Goal: Task Accomplishment & Management: Use online tool/utility

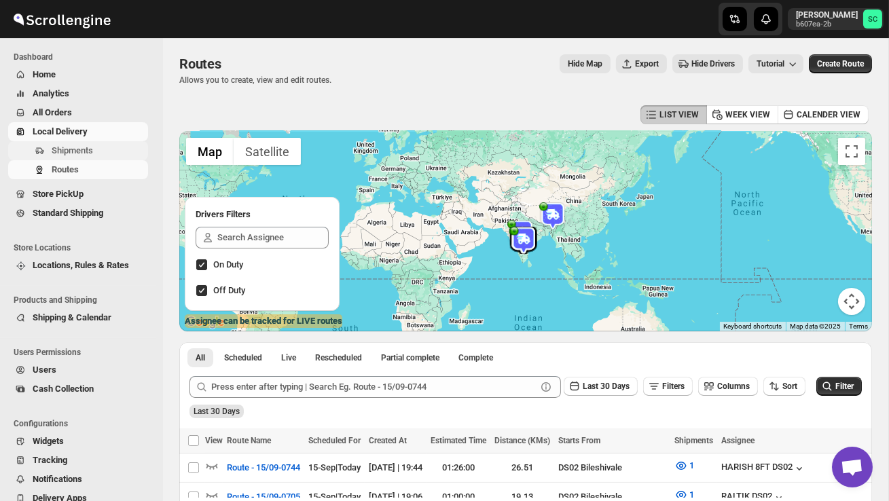
click at [81, 143] on button "Shipments" at bounding box center [78, 150] width 140 height 19
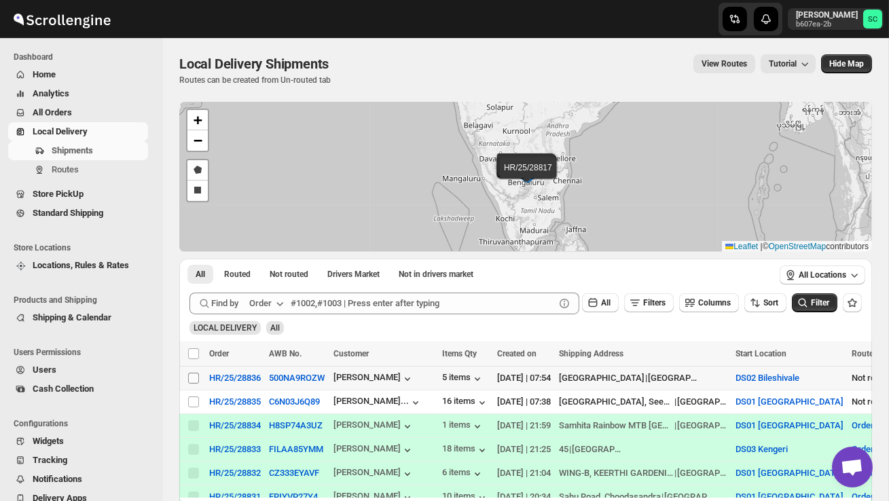
click at [188, 375] on input "Select shipment" at bounding box center [193, 378] width 11 height 11
checkbox input "true"
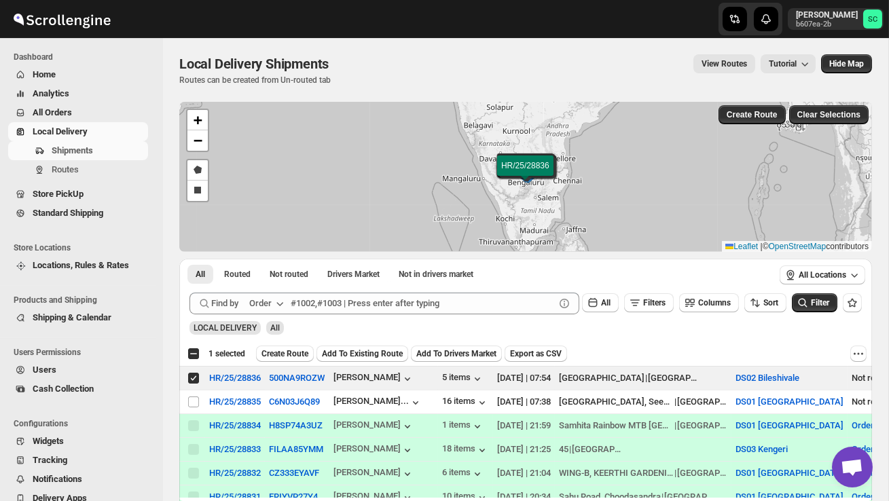
click at [308, 351] on span "Create Route" at bounding box center [284, 353] width 47 height 11
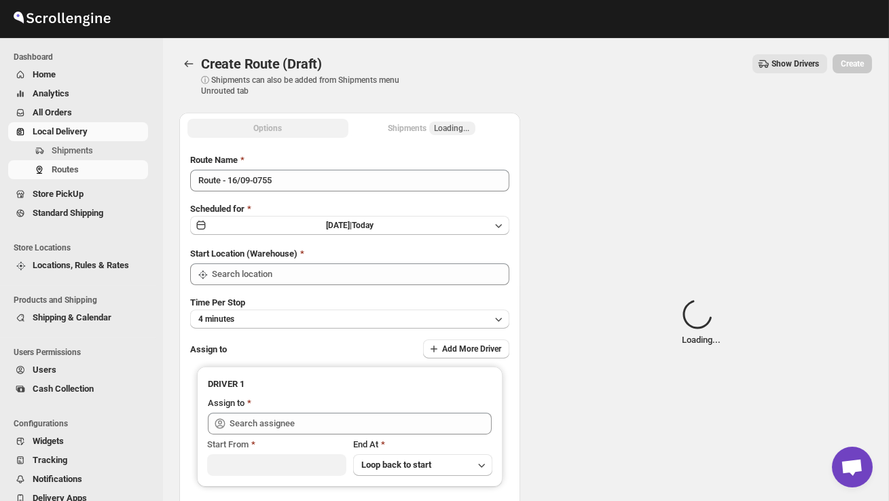
type input "DS02 Bileshivale"
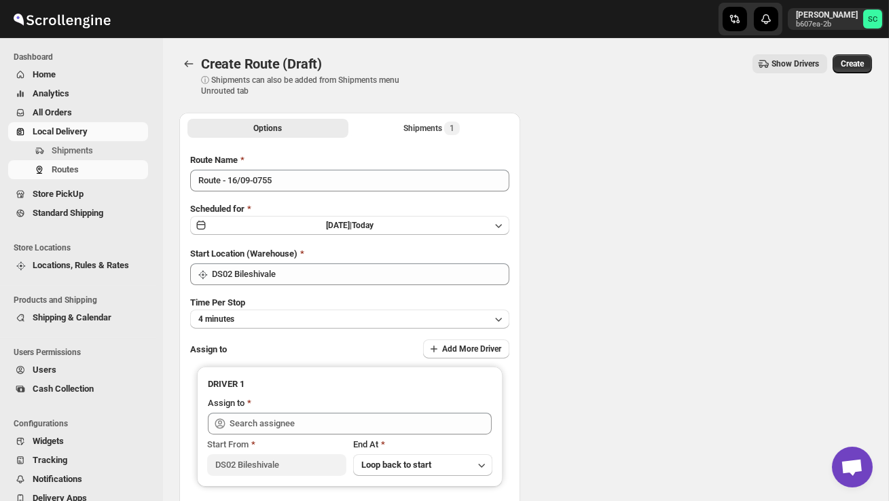
type input "DS02 Bileshivale"
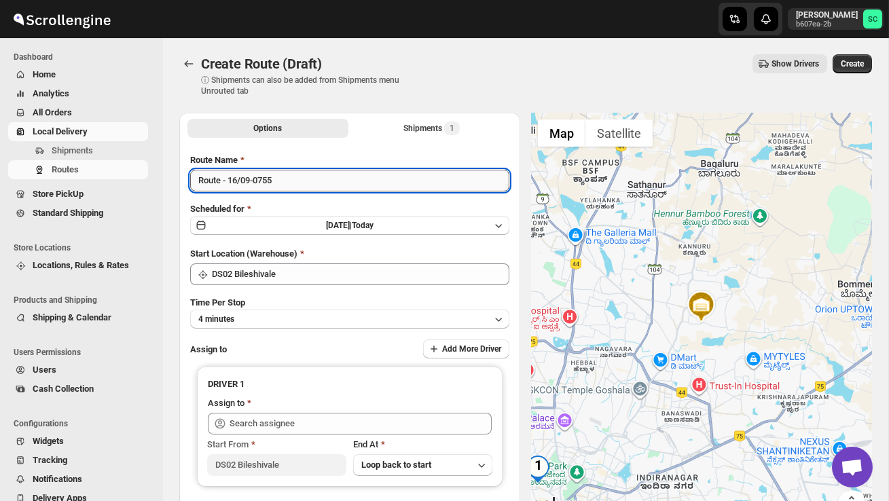
click at [293, 181] on input "Route - 16/09-0755" at bounding box center [349, 181] width 319 height 22
type input "R"
type input "Order no 28836"
click at [344, 310] on button "4 minutes" at bounding box center [349, 319] width 319 height 19
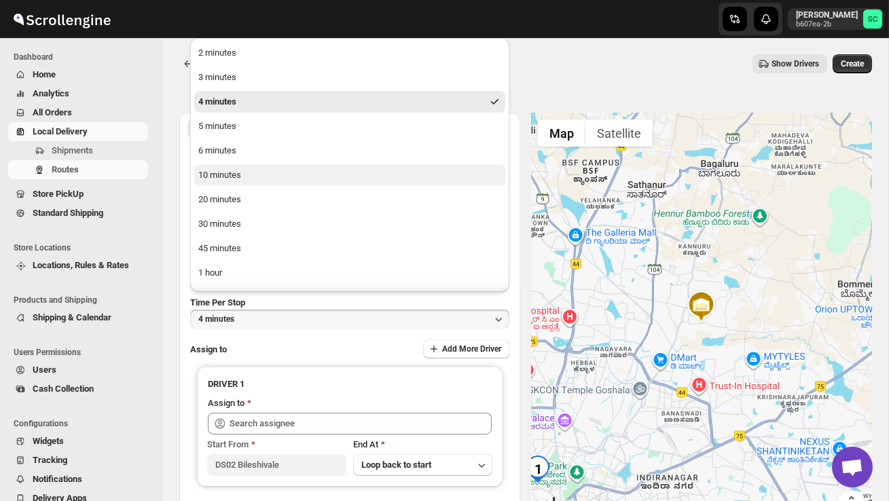
click at [262, 175] on button "10 minutes" at bounding box center [349, 175] width 311 height 22
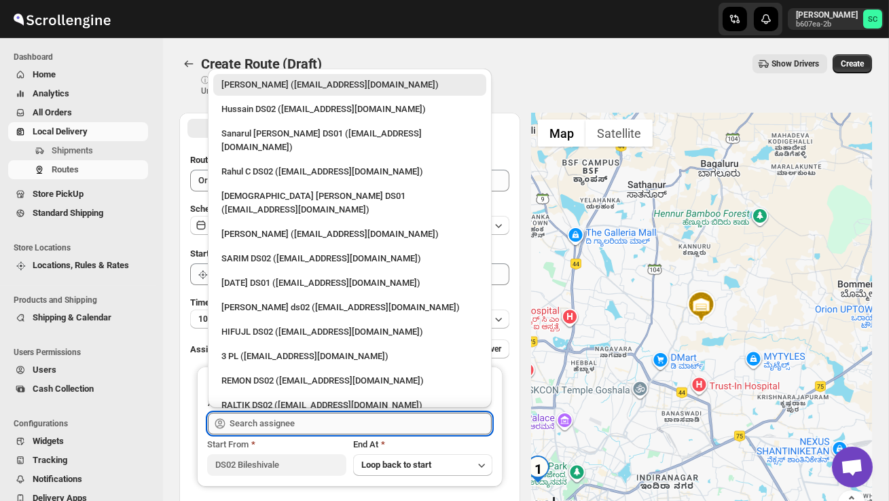
click at [293, 421] on input "text" at bounding box center [360, 424] width 262 height 22
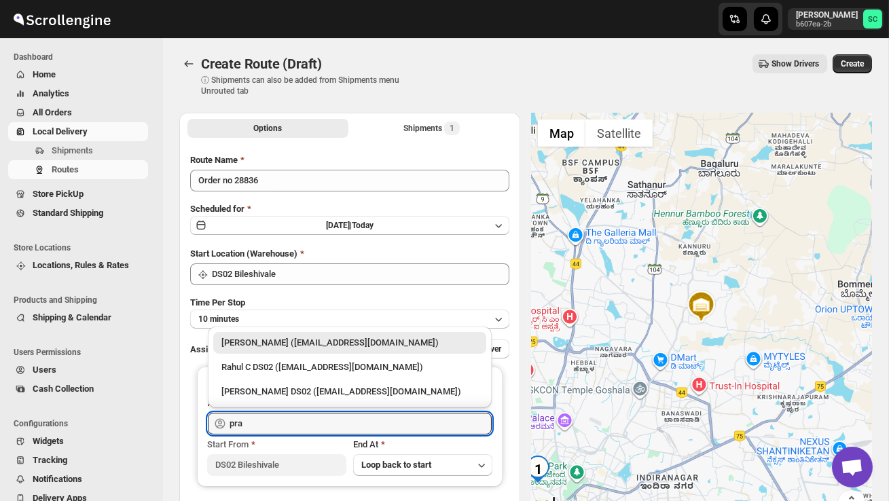
click at [308, 386] on div "[PERSON_NAME] DS02 ([EMAIL_ADDRESS][DOMAIN_NAME])" at bounding box center [349, 392] width 257 height 14
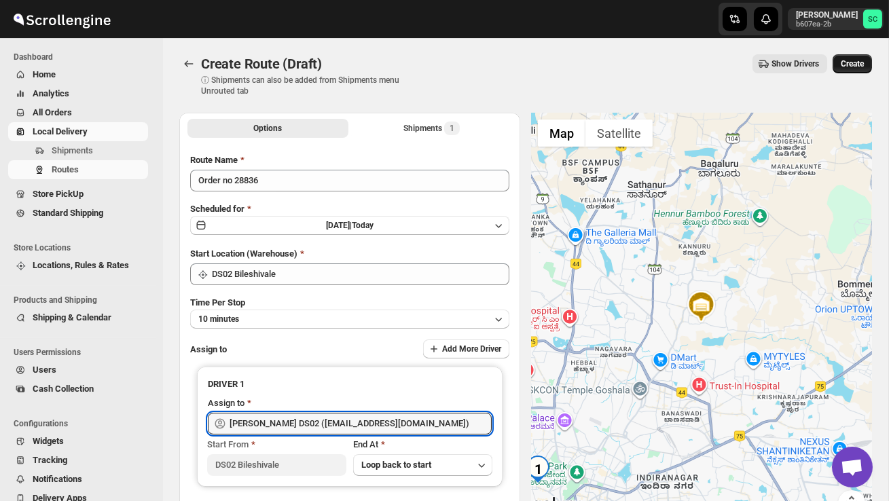
type input "[PERSON_NAME] DS02 ([EMAIL_ADDRESS][DOMAIN_NAME])"
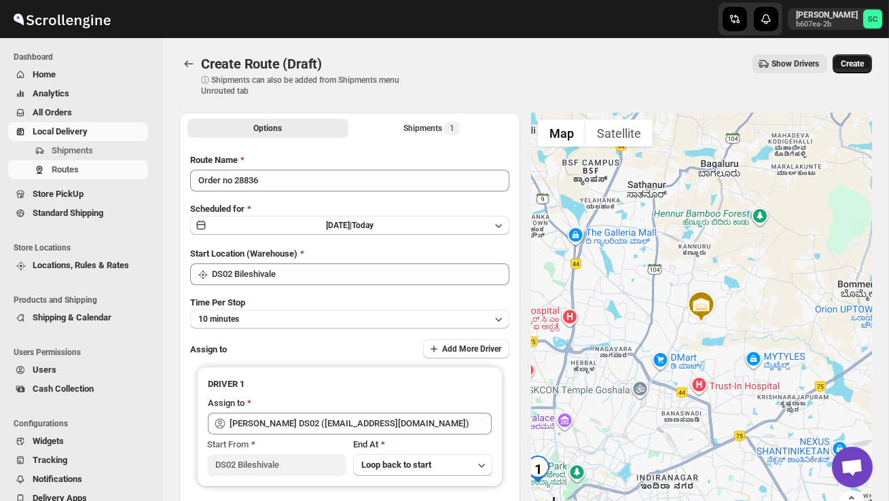
click at [853, 64] on span "Create" at bounding box center [852, 63] width 23 height 11
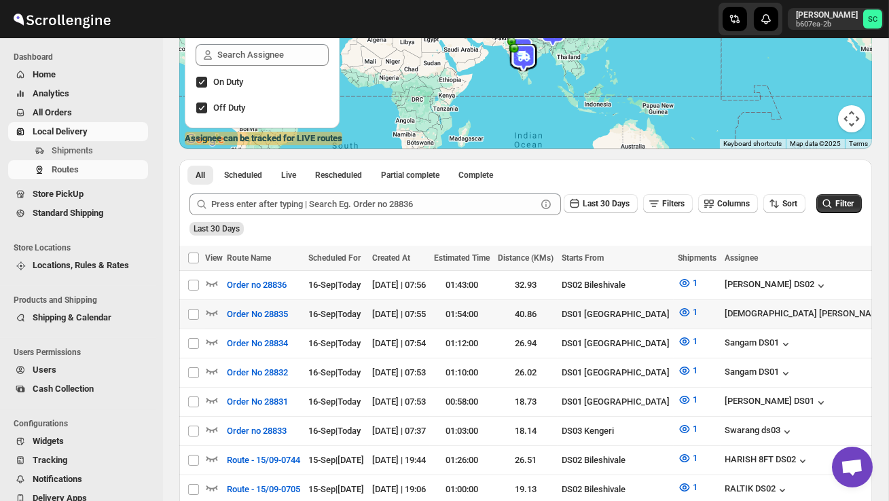
scroll to position [184, 0]
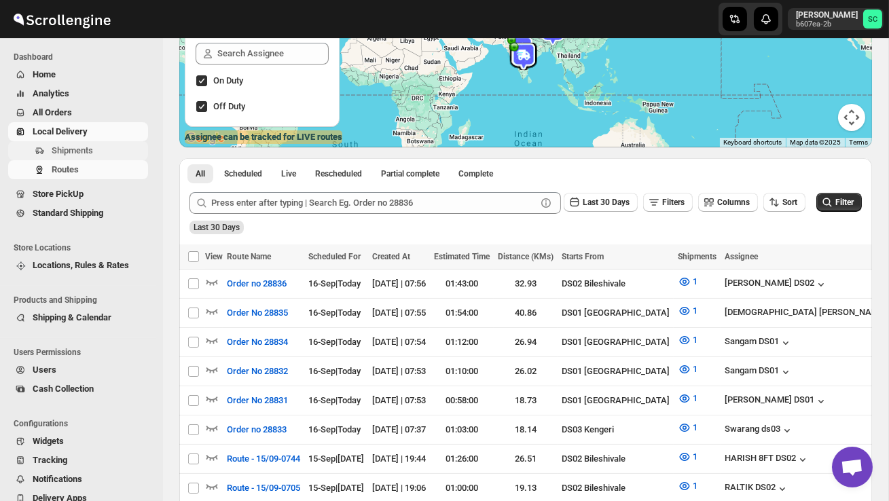
click at [95, 160] on button "Shipments" at bounding box center [78, 150] width 140 height 19
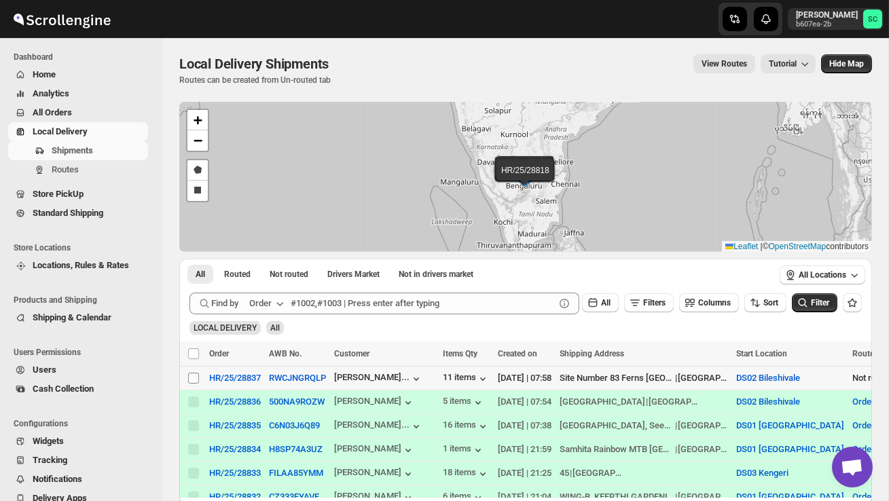
click at [196, 376] on input "Select shipment" at bounding box center [193, 378] width 11 height 11
checkbox input "true"
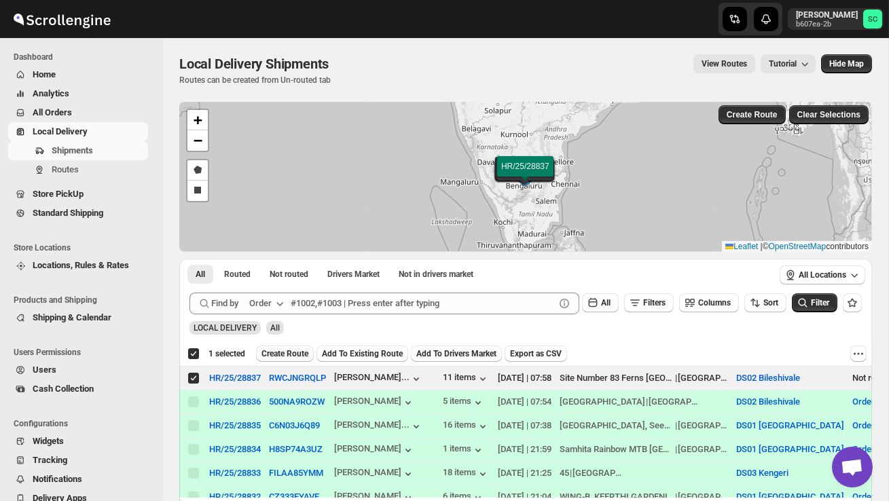
click at [302, 357] on span "Create Route" at bounding box center [284, 353] width 47 height 11
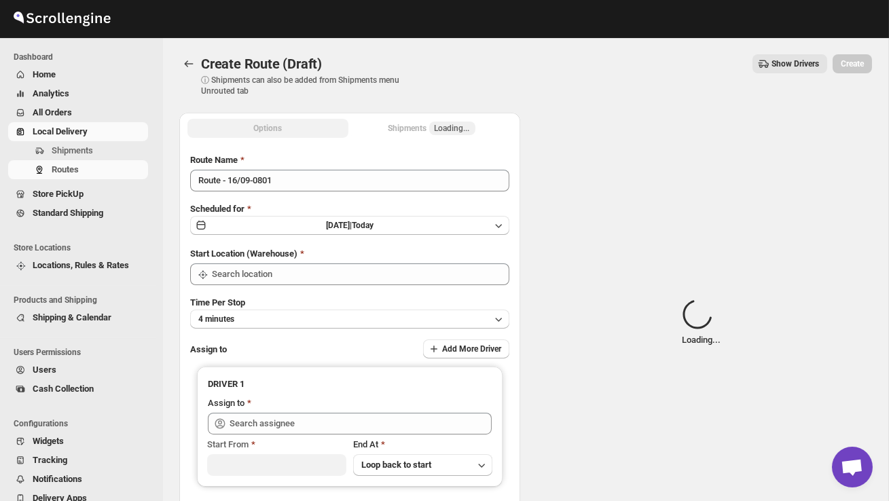
type input "DS02 Bileshivale"
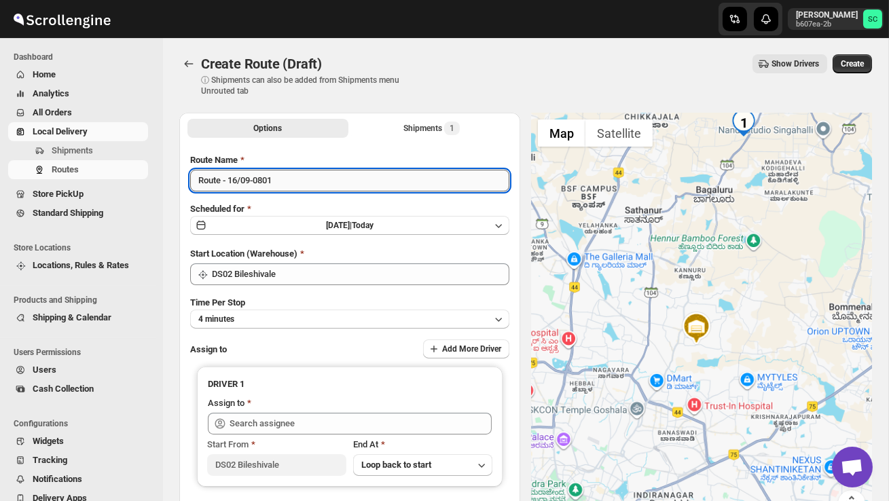
click at [293, 178] on input "Route - 16/09-0801" at bounding box center [349, 181] width 319 height 22
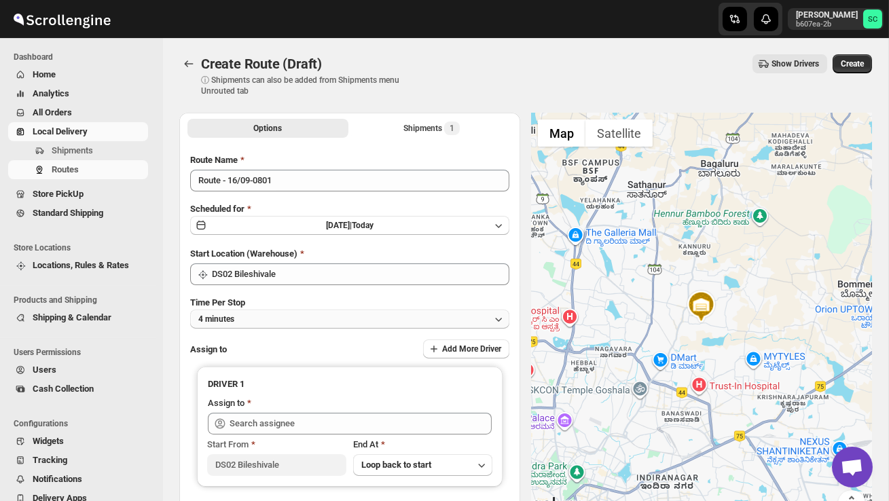
click at [259, 311] on button "4 minutes" at bounding box center [349, 319] width 319 height 19
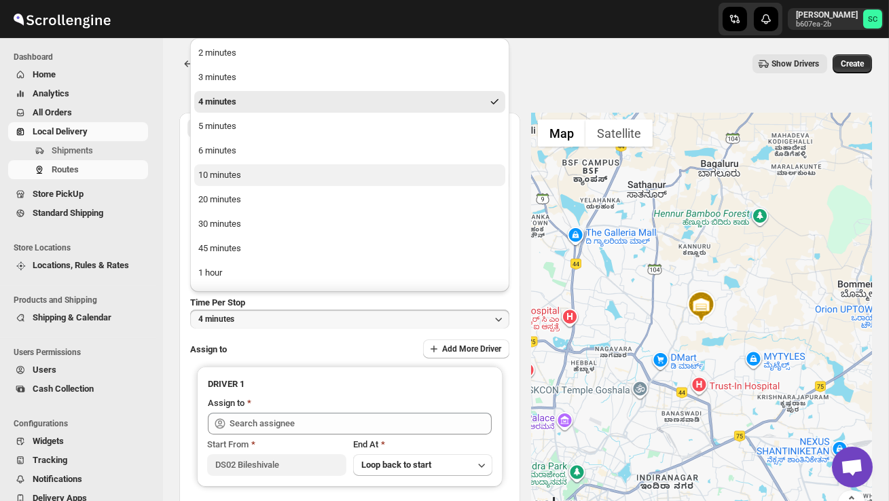
click at [270, 175] on button "10 minutes" at bounding box center [349, 175] width 311 height 22
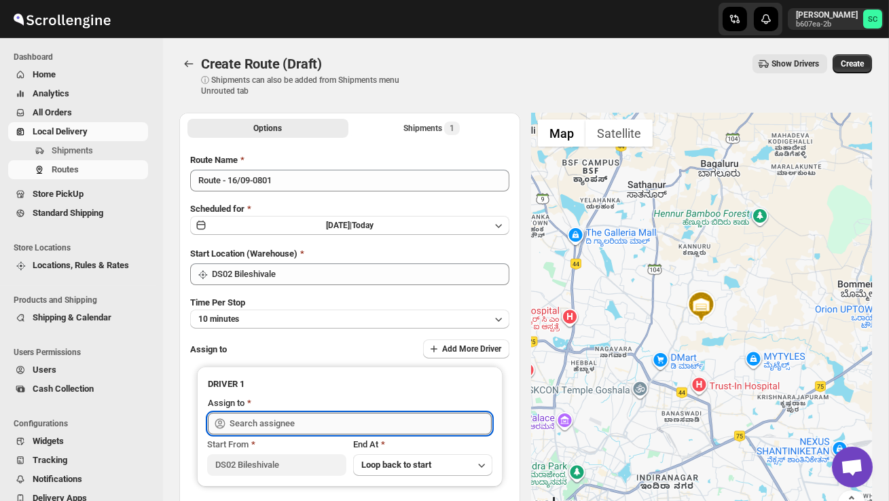
click at [259, 421] on input "text" at bounding box center [360, 424] width 262 height 22
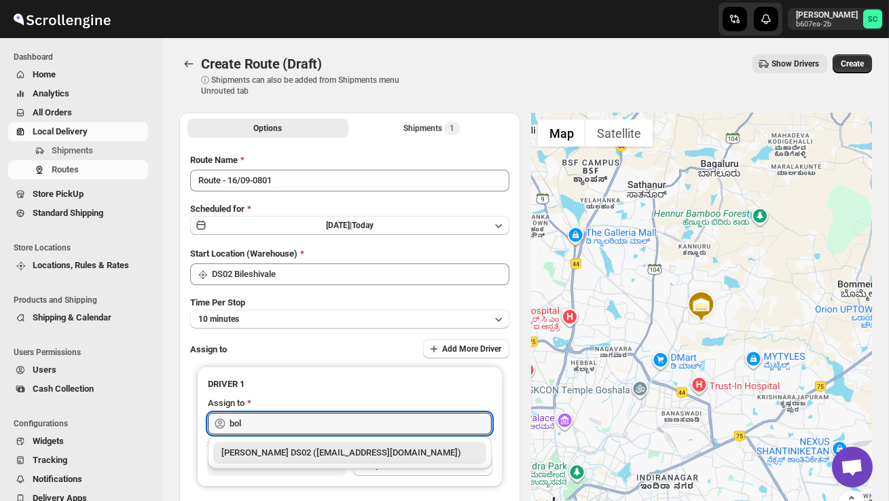
click at [320, 454] on div "[PERSON_NAME] DS02 ([EMAIL_ADDRESS][DOMAIN_NAME])" at bounding box center [349, 453] width 257 height 14
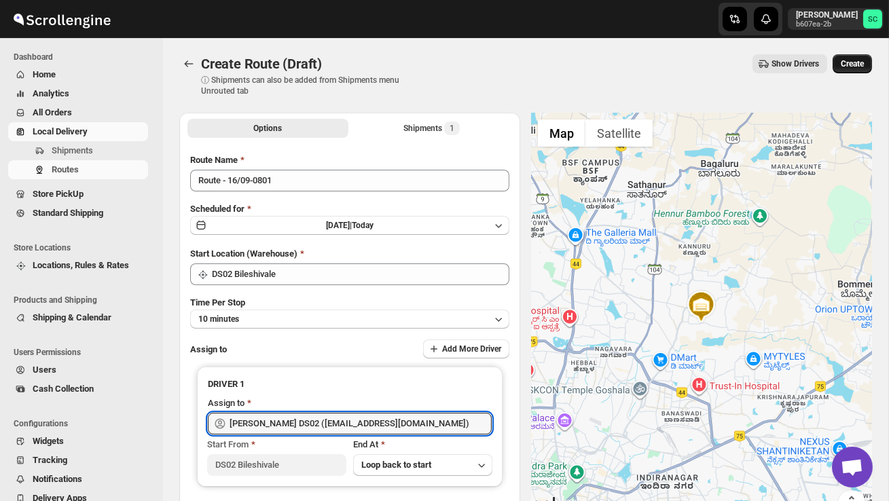
type input "[PERSON_NAME] DS02 ([EMAIL_ADDRESS][DOMAIN_NAME])"
click at [856, 69] on span "Create" at bounding box center [852, 63] width 23 height 11
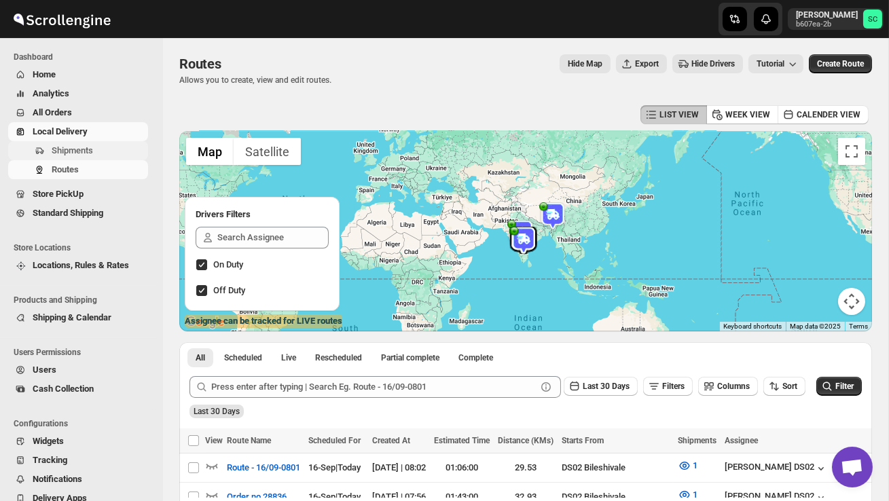
click at [87, 151] on span "Shipments" at bounding box center [72, 150] width 41 height 10
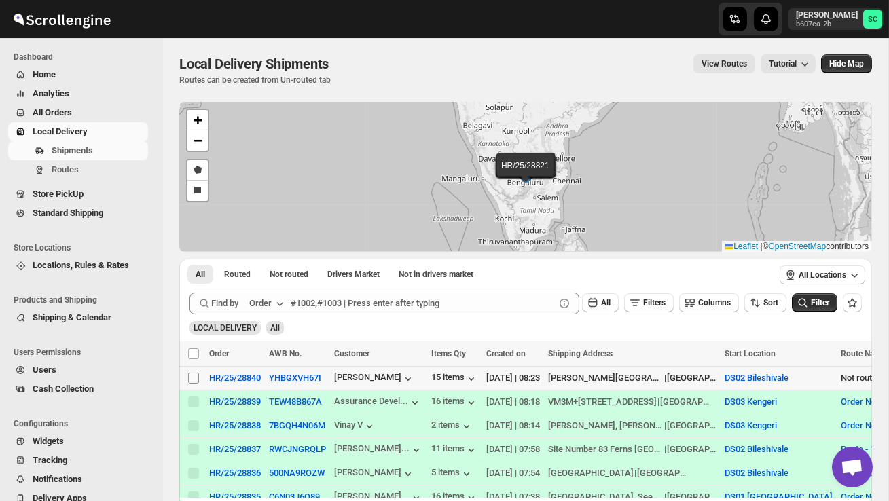
click at [191, 380] on input "Select shipment" at bounding box center [193, 378] width 11 height 11
checkbox input "true"
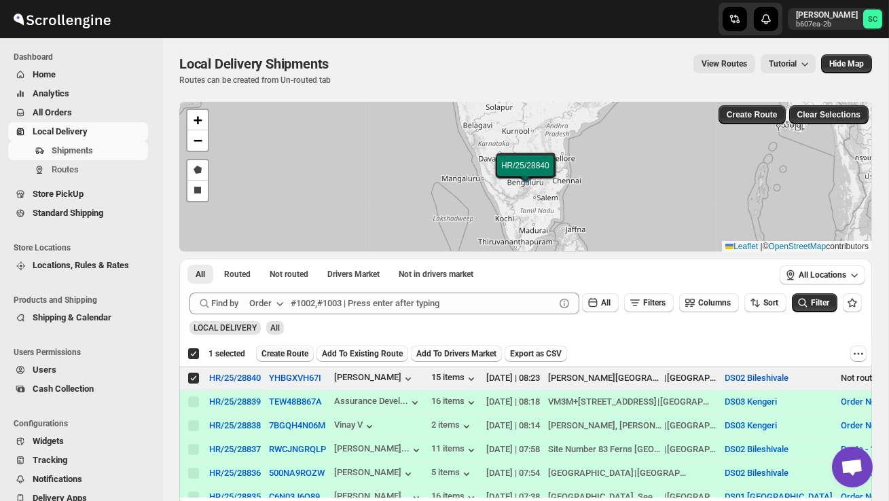
click at [282, 355] on span "Create Route" at bounding box center [284, 353] width 47 height 11
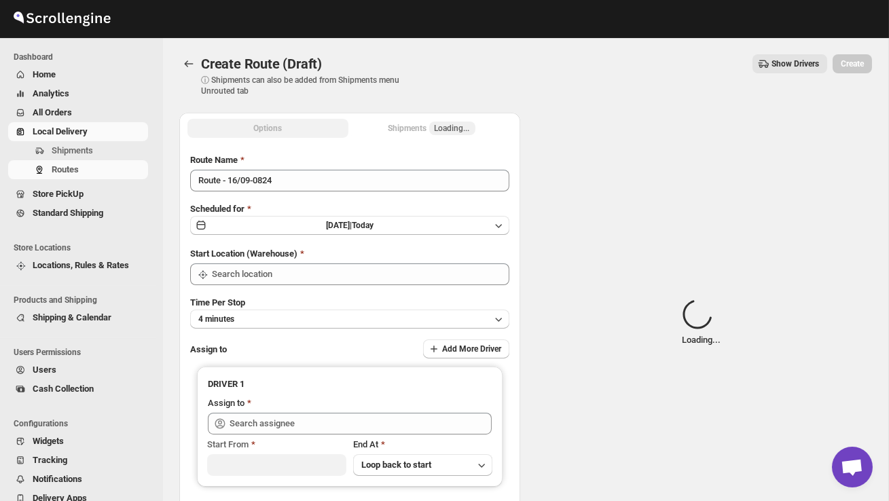
type input "DS02 Bileshivale"
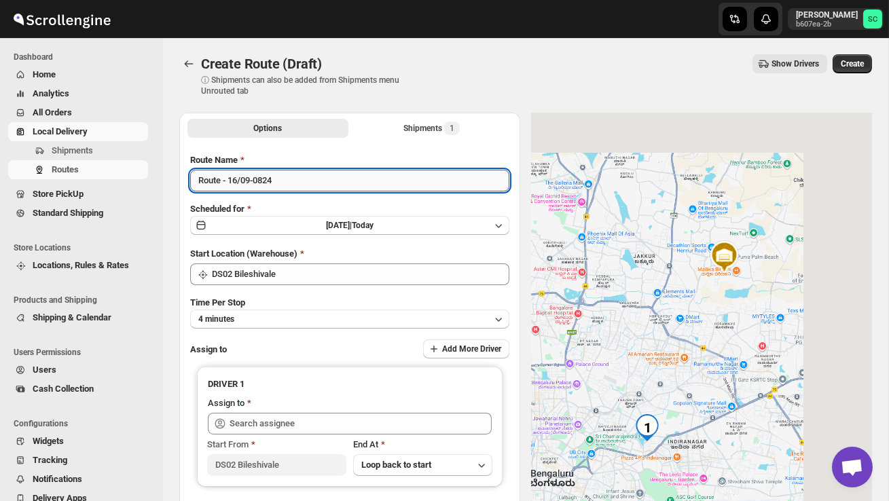
click at [293, 187] on input "Route - 16/09-0824" at bounding box center [349, 181] width 319 height 22
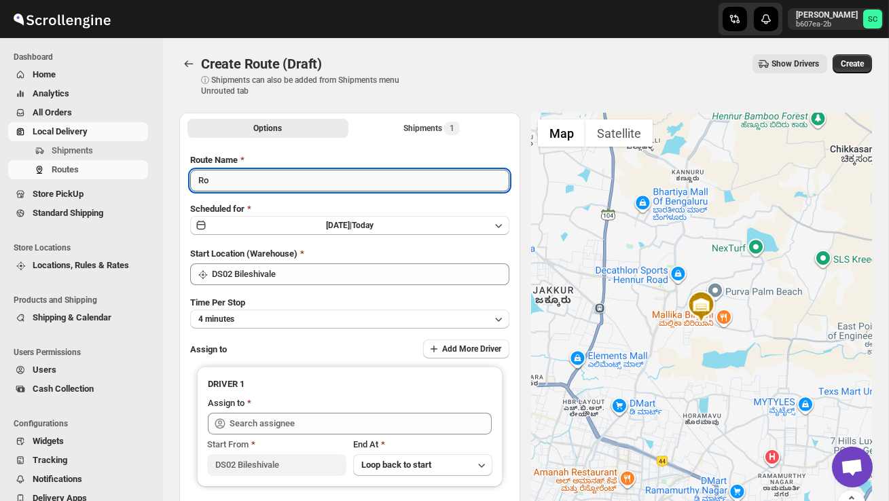
type input "R"
type input "Order no 28840"
click at [85, 151] on span "Shipments" at bounding box center [72, 150] width 41 height 10
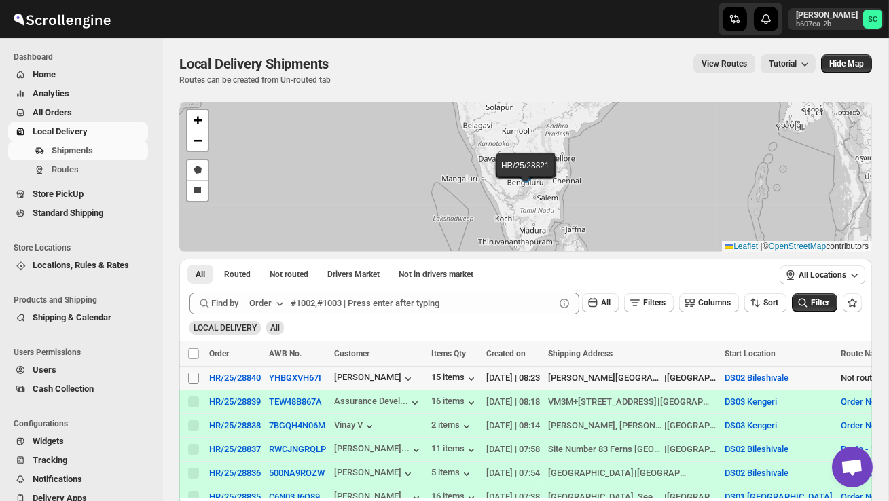
click at [192, 378] on input "Select shipment" at bounding box center [193, 378] width 11 height 11
checkbox input "true"
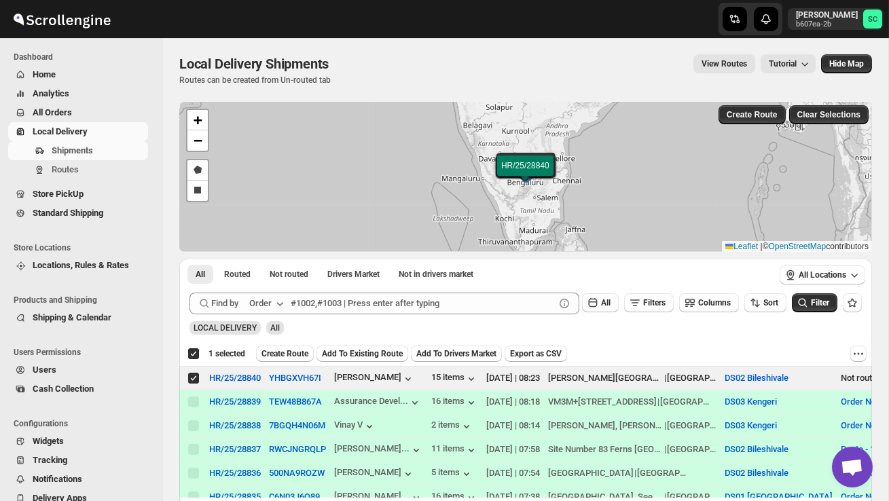
click at [307, 355] on span "Create Route" at bounding box center [284, 353] width 47 height 11
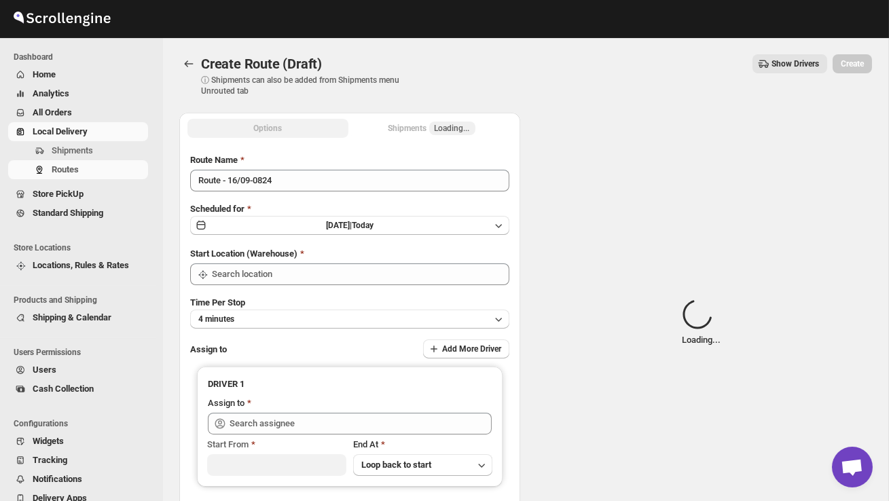
type input "DS02 Bileshivale"
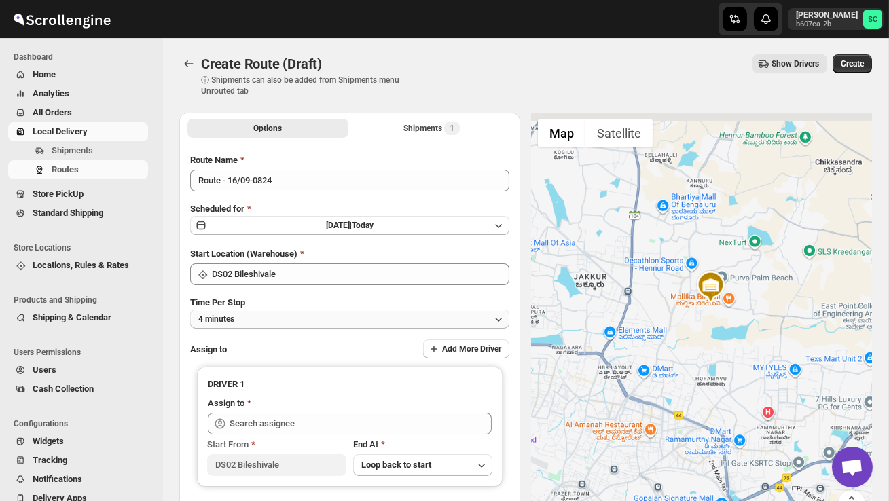
click at [306, 323] on button "4 minutes" at bounding box center [349, 319] width 319 height 19
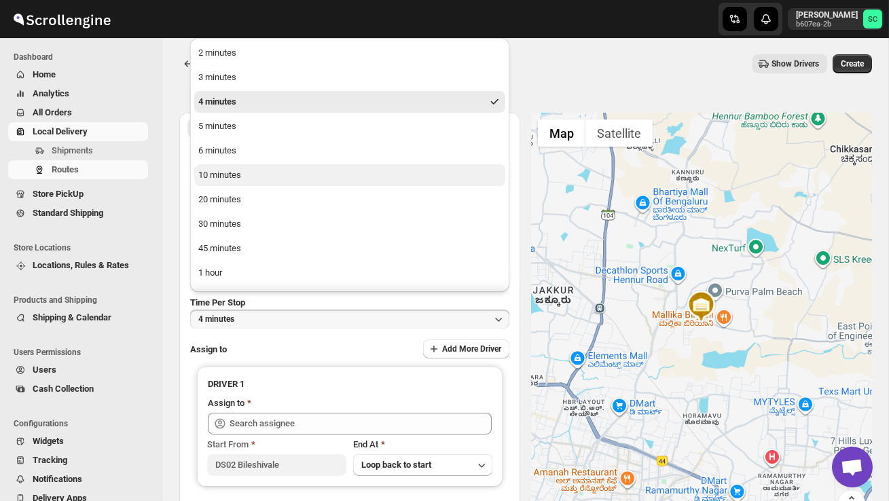
click at [237, 182] on button "10 minutes" at bounding box center [349, 175] width 311 height 22
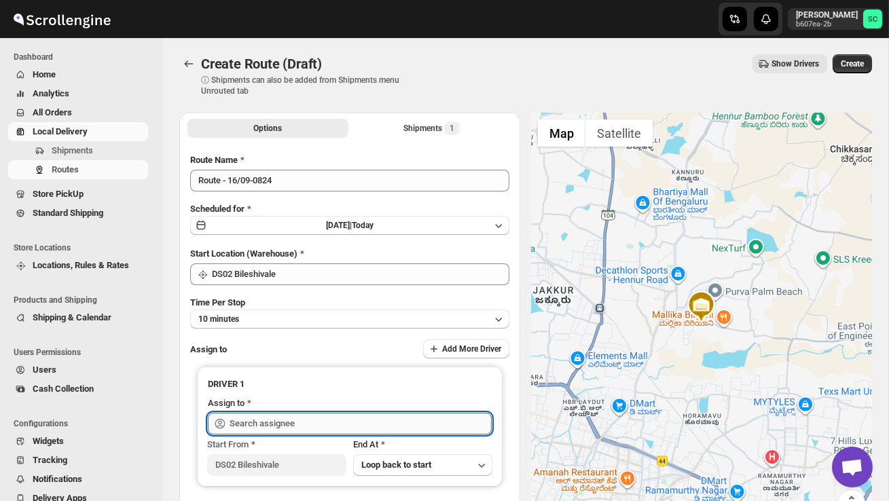
click at [255, 420] on input "text" at bounding box center [360, 424] width 262 height 22
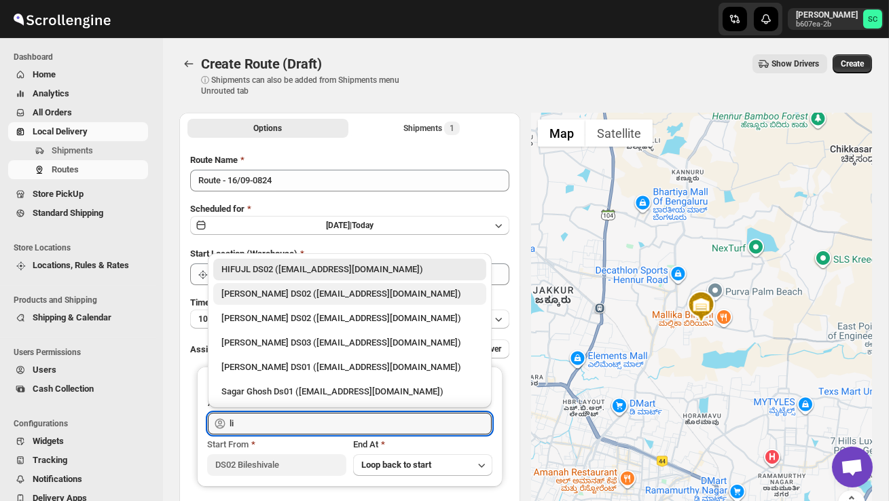
click at [276, 297] on div "[PERSON_NAME] DS02 ([EMAIL_ADDRESS][DOMAIN_NAME])" at bounding box center [349, 294] width 257 height 14
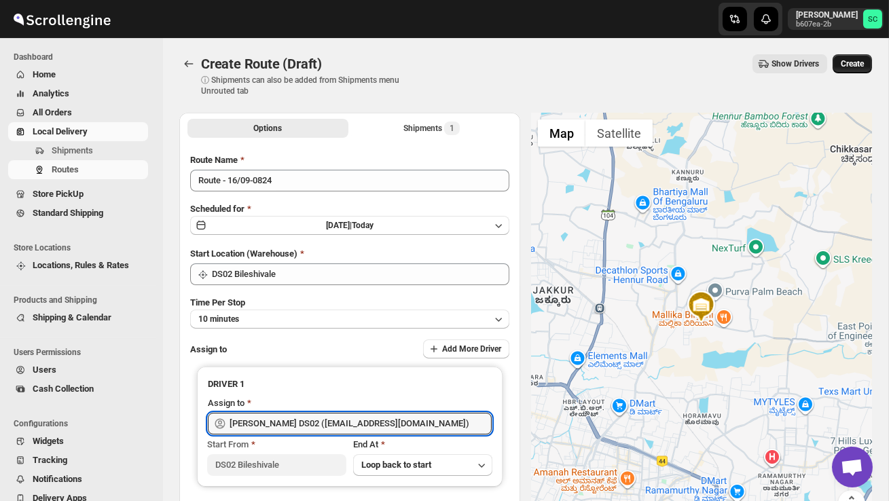
type input "[PERSON_NAME] DS02 ([EMAIL_ADDRESS][DOMAIN_NAME])"
click at [854, 62] on span "Create" at bounding box center [852, 63] width 23 height 11
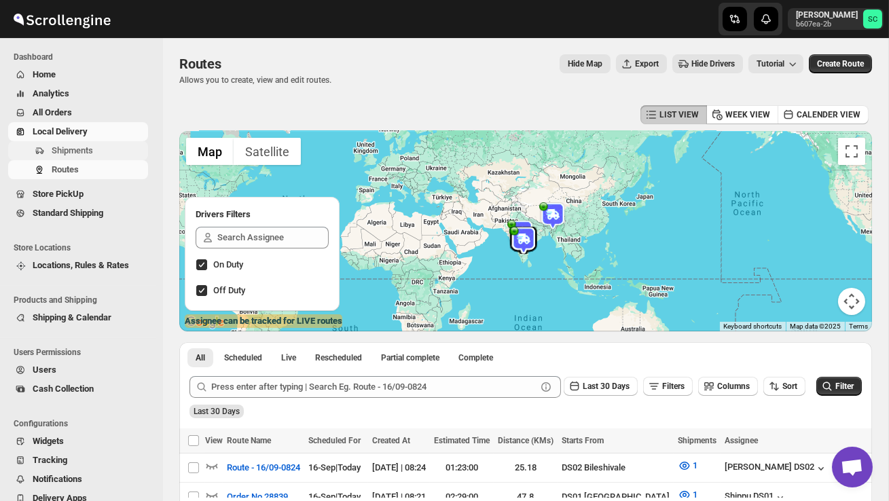
click at [104, 157] on span "Shipments" at bounding box center [99, 151] width 94 height 14
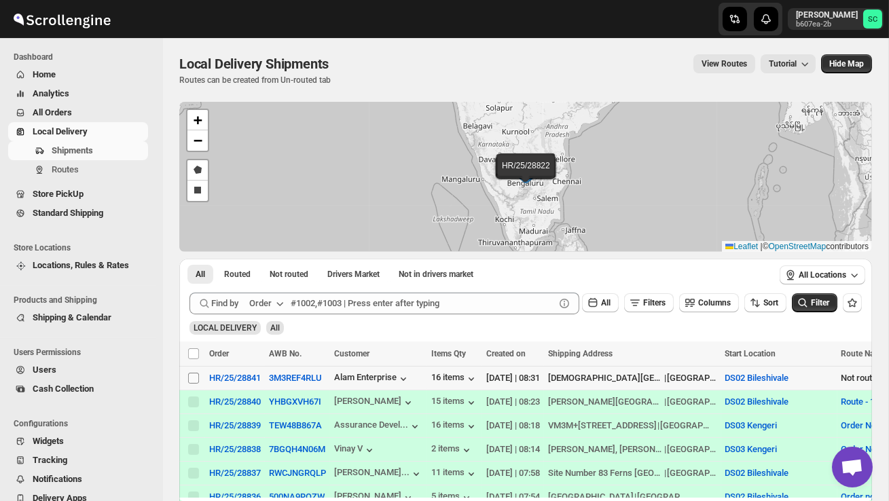
click at [190, 382] on input "Select shipment" at bounding box center [193, 378] width 11 height 11
checkbox input "true"
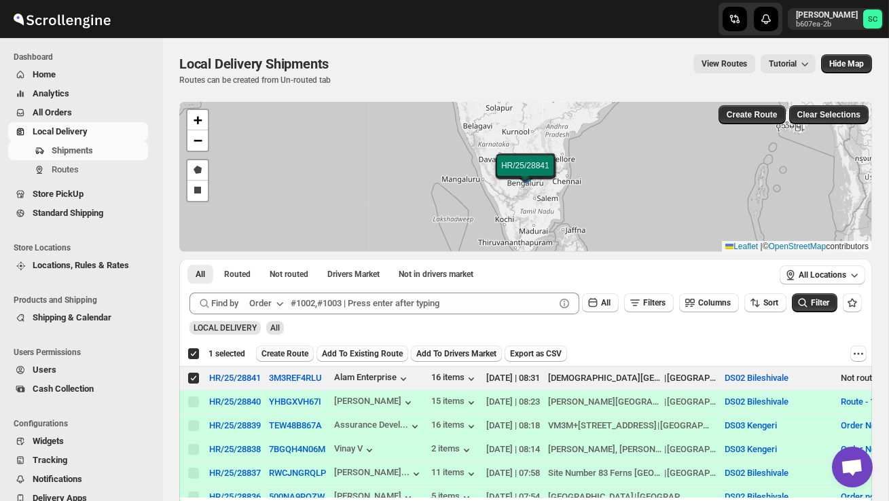
click at [283, 357] on span "Create Route" at bounding box center [284, 353] width 47 height 11
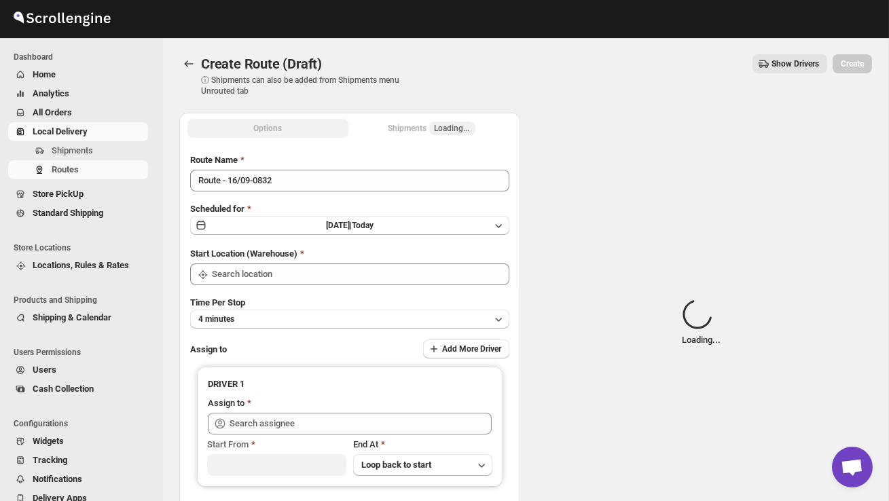
type input "DS02 Bileshivale"
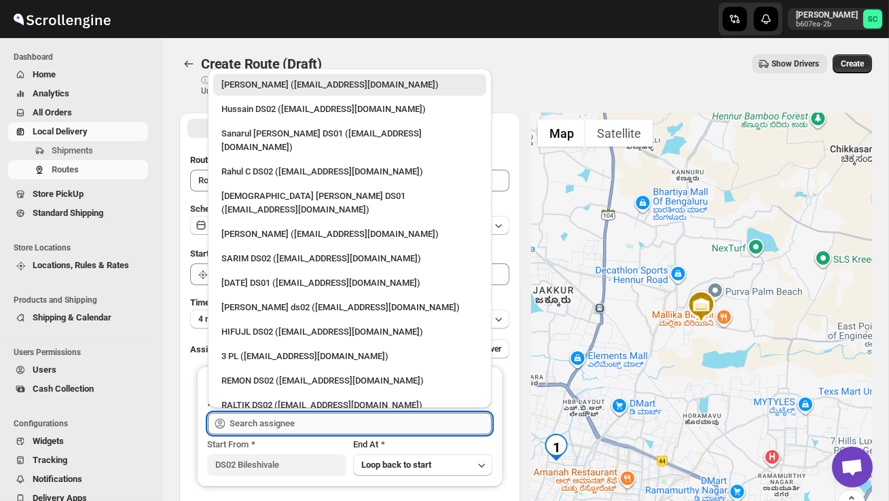
click at [295, 422] on input "text" at bounding box center [360, 424] width 262 height 22
click at [287, 370] on div "REMON DS02 ([EMAIL_ADDRESS][DOMAIN_NAME])" at bounding box center [349, 381] width 273 height 22
type input "REMON DS02 ([EMAIL_ADDRESS][DOMAIN_NAME])"
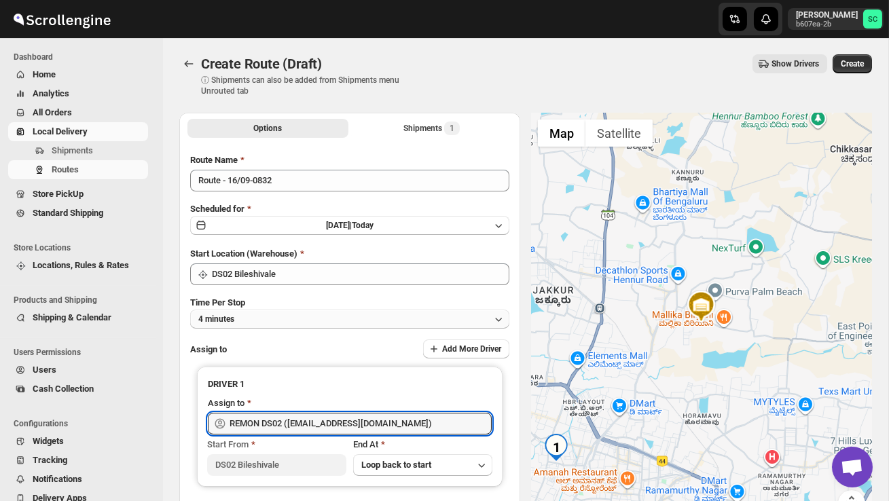
click at [283, 323] on button "4 minutes" at bounding box center [349, 319] width 319 height 19
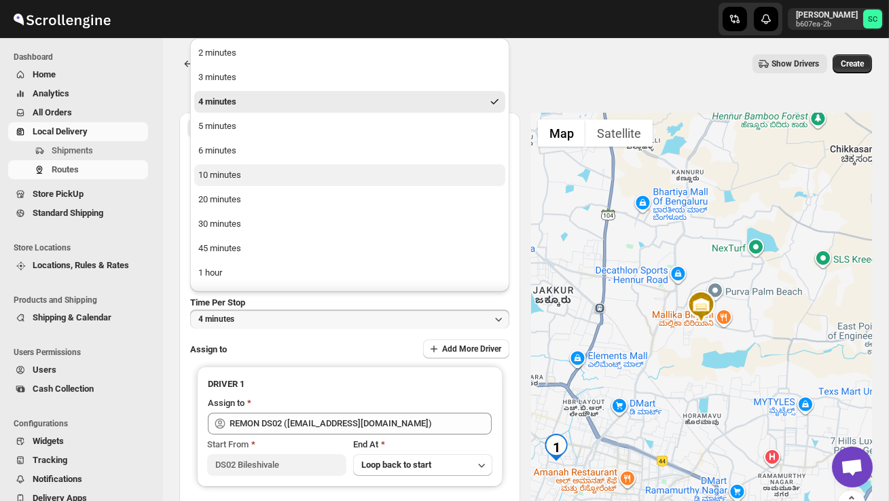
click at [253, 182] on button "10 minutes" at bounding box center [349, 175] width 311 height 22
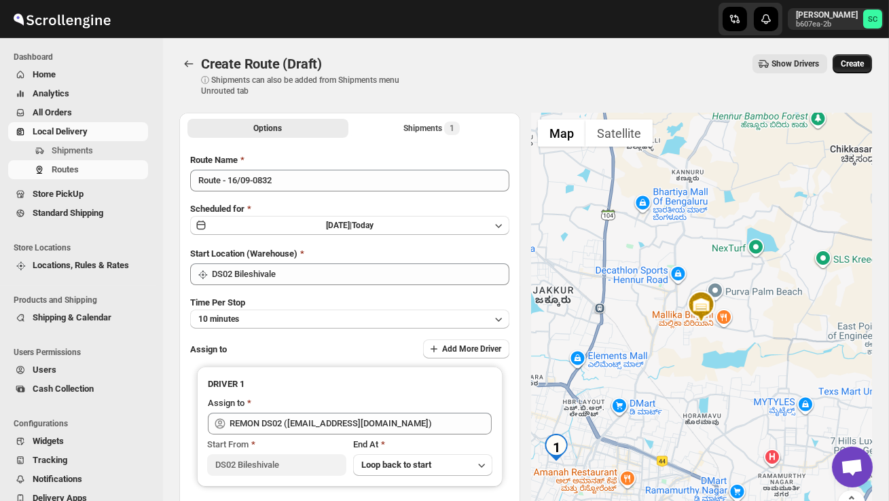
click at [862, 56] on button "Create" at bounding box center [851, 63] width 39 height 19
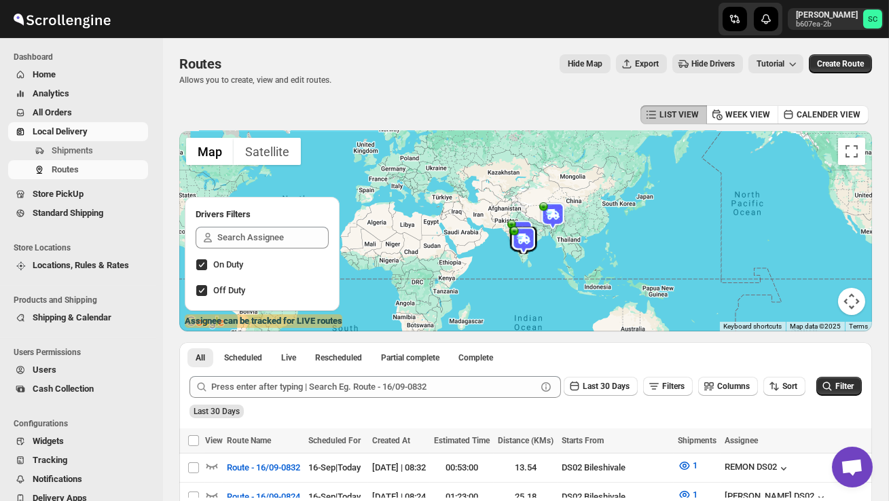
click at [77, 371] on span "Users" at bounding box center [89, 370] width 113 height 14
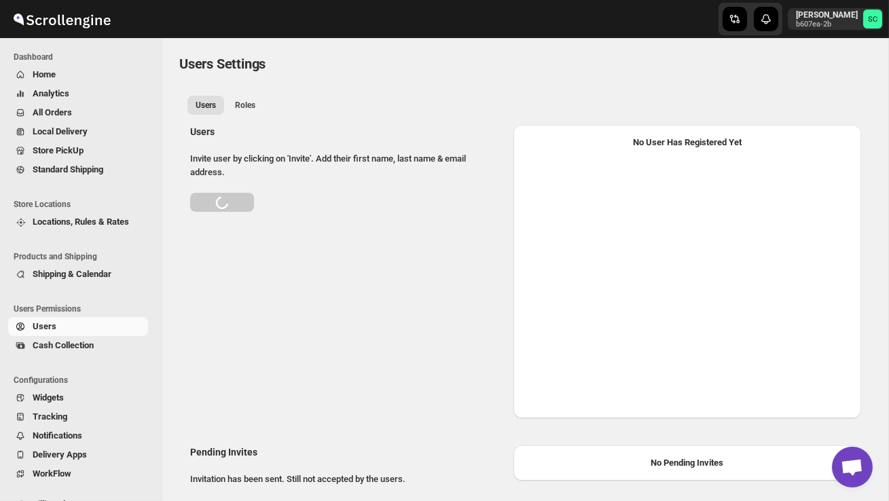
select select "637b767fbaab0276b10c91d5"
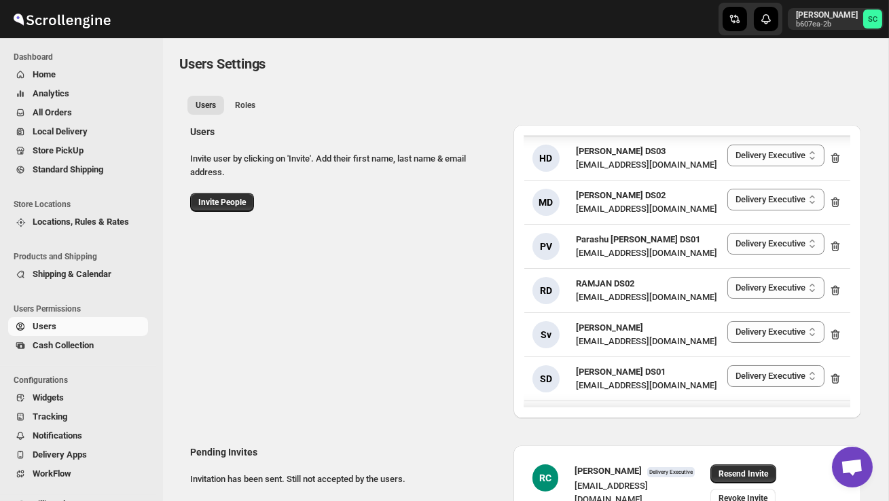
scroll to position [1793, 0]
